Goal: Register for event/course

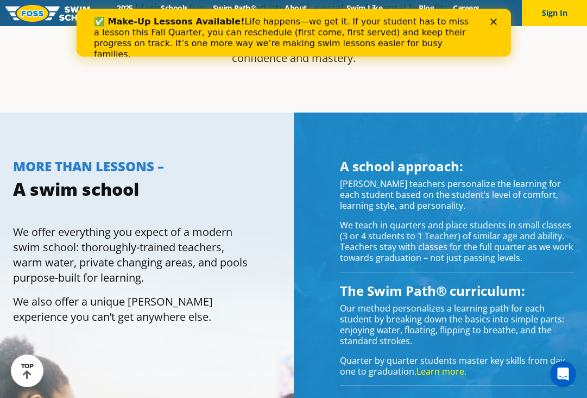
scroll to position [716, 0]
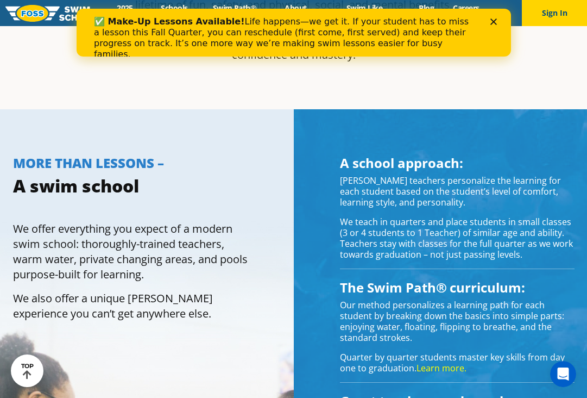
click at [494, 21] on polygon "Close" at bounding box center [493, 21] width 7 height 7
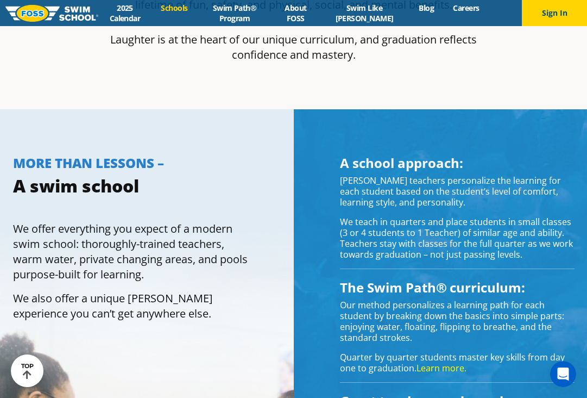
click at [183, 8] on link "Schools" at bounding box center [175, 8] width 46 height 10
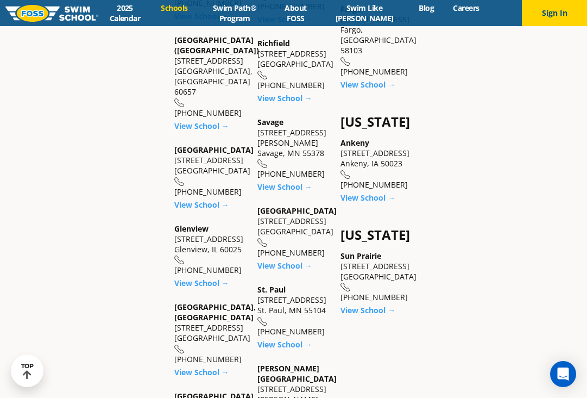
scroll to position [963, 0]
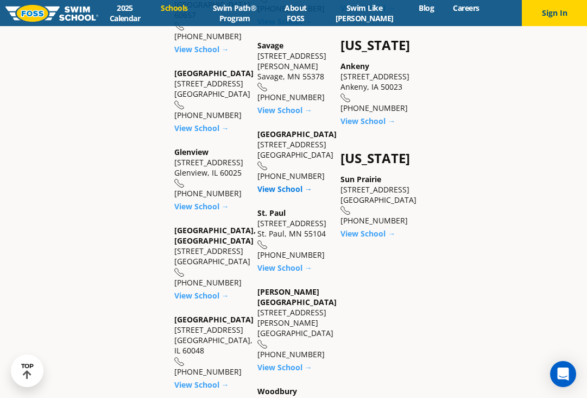
click at [283, 184] on link "View School →" at bounding box center [285, 189] width 55 height 10
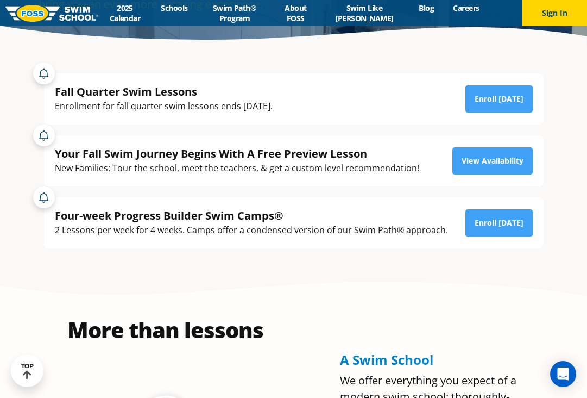
scroll to position [226, 0]
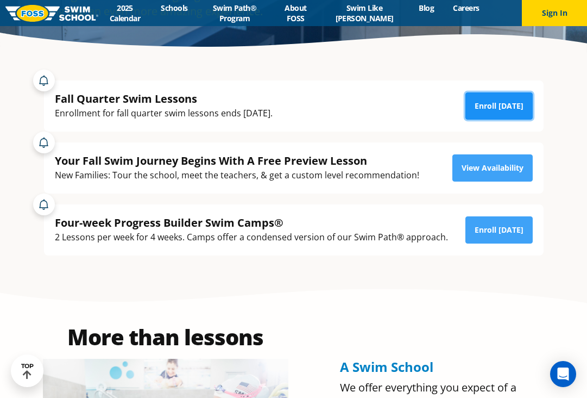
click at [503, 103] on link "Enroll [DATE]" at bounding box center [499, 105] width 67 height 27
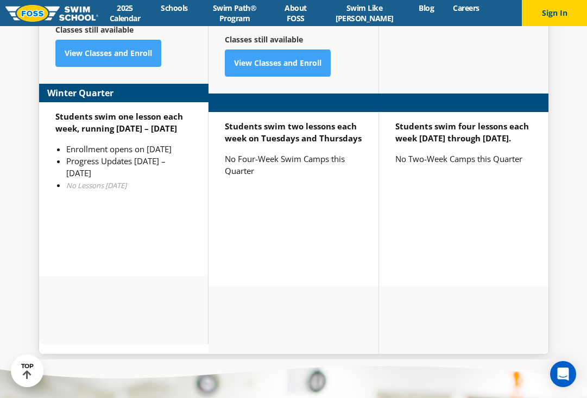
scroll to position [2780, 0]
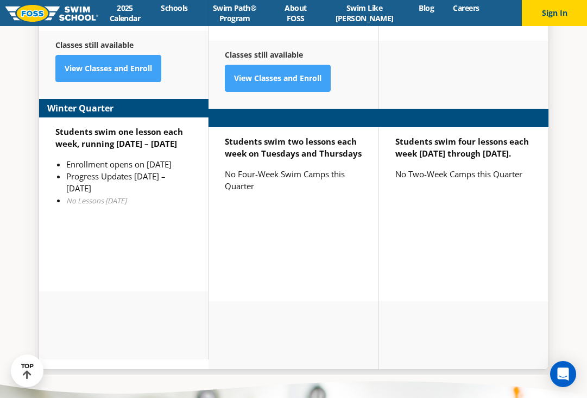
click at [103, 196] on em "No Lessons Jan 19" at bounding box center [96, 201] width 60 height 10
drag, startPoint x: 173, startPoint y: 152, endPoint x: 62, endPoint y: 139, distance: 111.0
type textarea "Enrollment opens on Nov 11th"
click at [62, 139] on div "Students swim one lesson each week, running Jan 2 – March 12 Enrollment opens o…" at bounding box center [124, 204] width 170 height 174
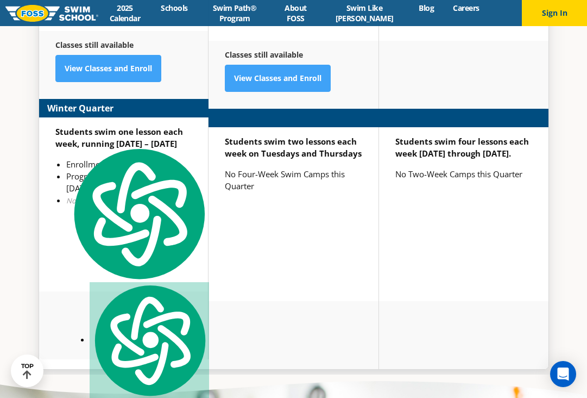
copy li "Enrollment opens on [DATE]"
click at [181, 216] on div "Students swim one lesson each week, running Jan 2 – March 12 Enrollment opens o…" at bounding box center [124, 204] width 170 height 174
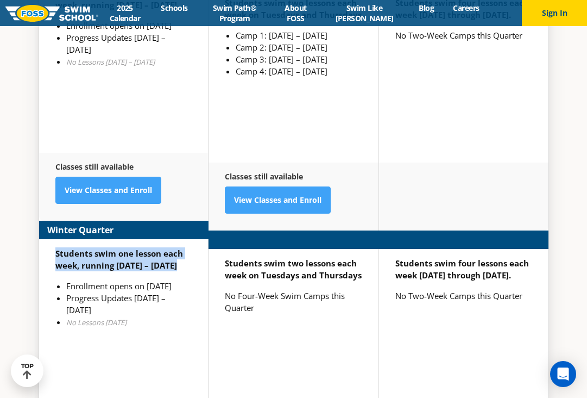
scroll to position [2704, 0]
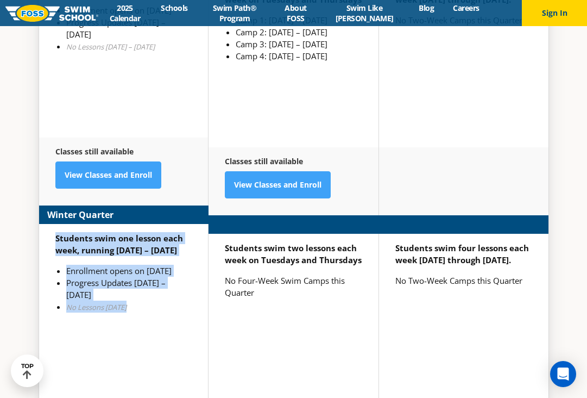
drag, startPoint x: 54, startPoint y: 209, endPoint x: 180, endPoint y: 262, distance: 137.1
click at [180, 262] on div "Students swim one lesson each week, running Jan 2 – March 12 Enrollment opens o…" at bounding box center [124, 311] width 170 height 174
copy div "Students swim one lesson each week, running Jan 2 – March 12 Enrollment opens o…"
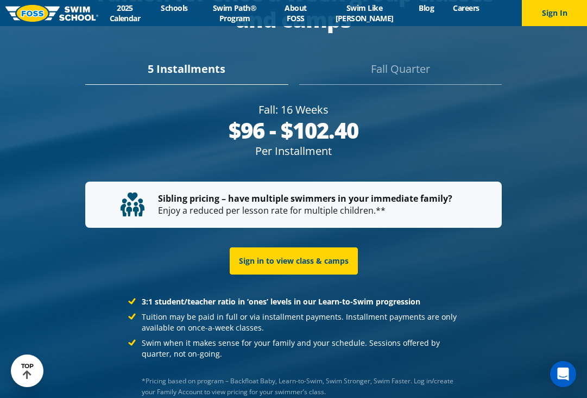
scroll to position [2043, 0]
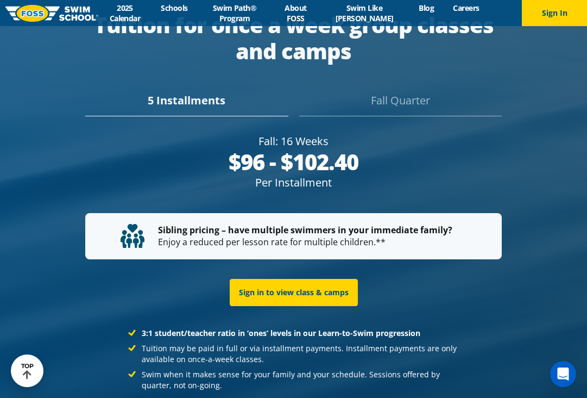
click at [394, 92] on div "Fall Quarter" at bounding box center [400, 104] width 203 height 24
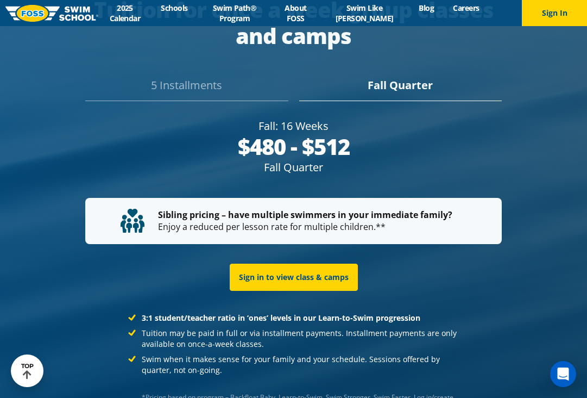
click at [174, 77] on div "5 Installments" at bounding box center [186, 89] width 203 height 24
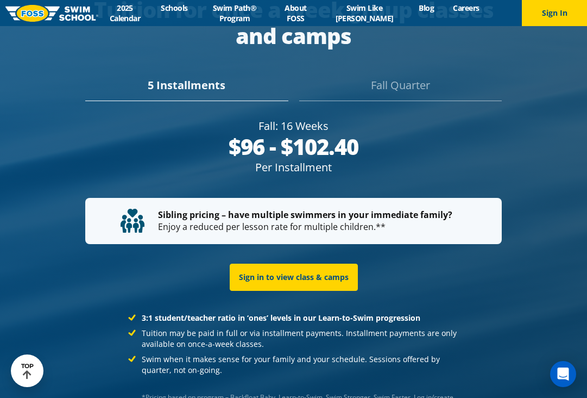
click at [429, 77] on div "Fall Quarter" at bounding box center [400, 89] width 203 height 24
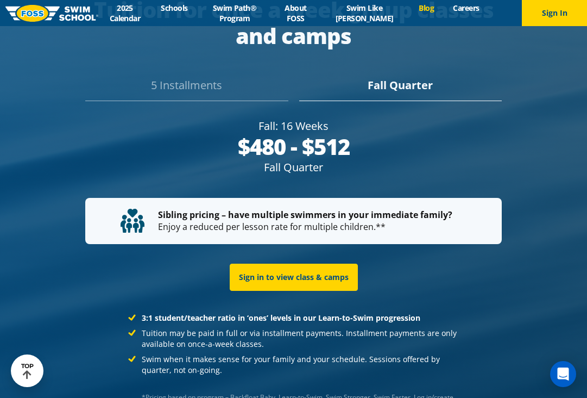
scroll to position [2043, 0]
